Goal: Navigation & Orientation: Find specific page/section

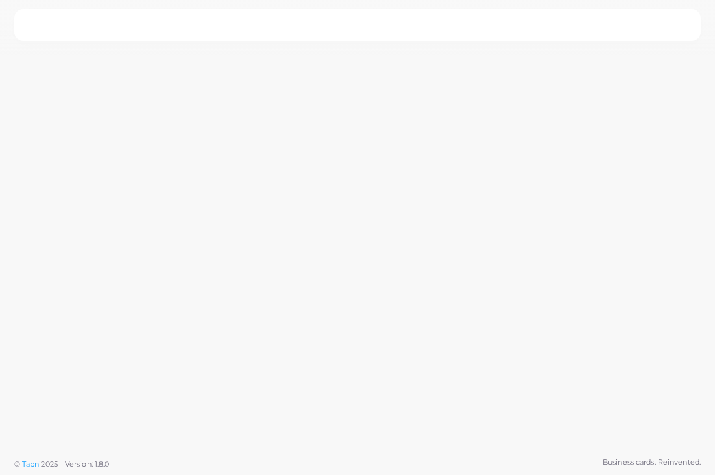
click at [443, 68] on div at bounding box center [357, 225] width 715 height 451
click at [422, 40] on nav at bounding box center [357, 25] width 686 height 32
